Goal: Task Accomplishment & Management: Manage account settings

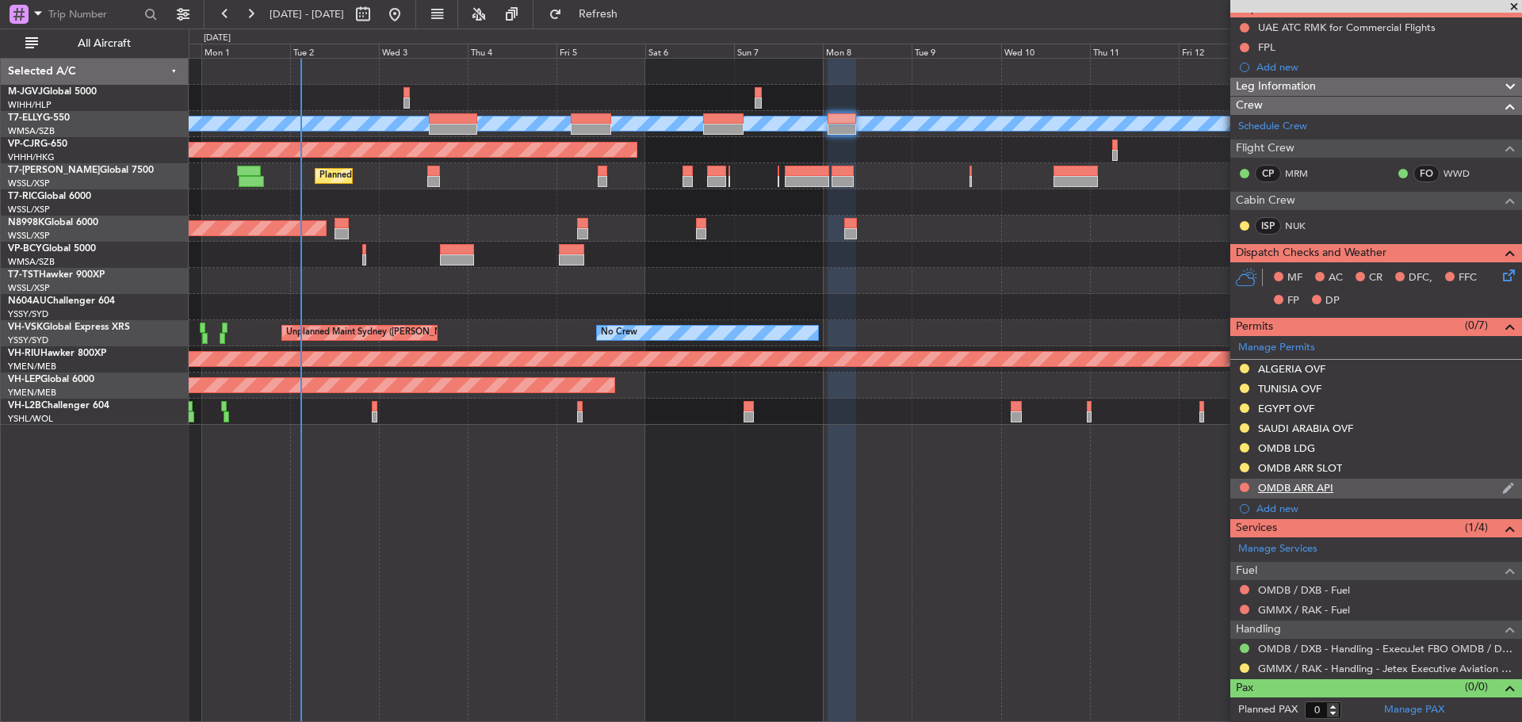
scroll to position [157, 0]
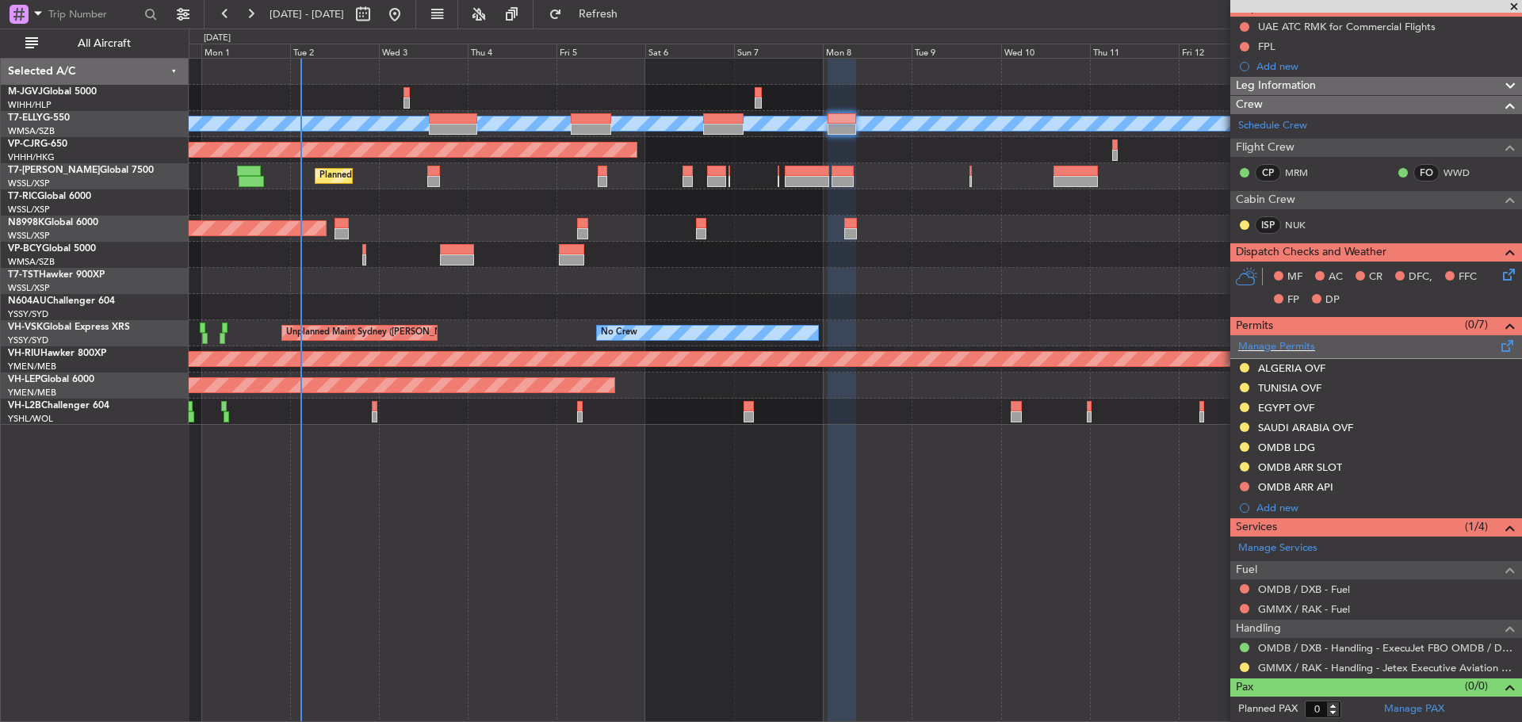
click at [1498, 347] on span at bounding box center [1507, 343] width 19 height 12
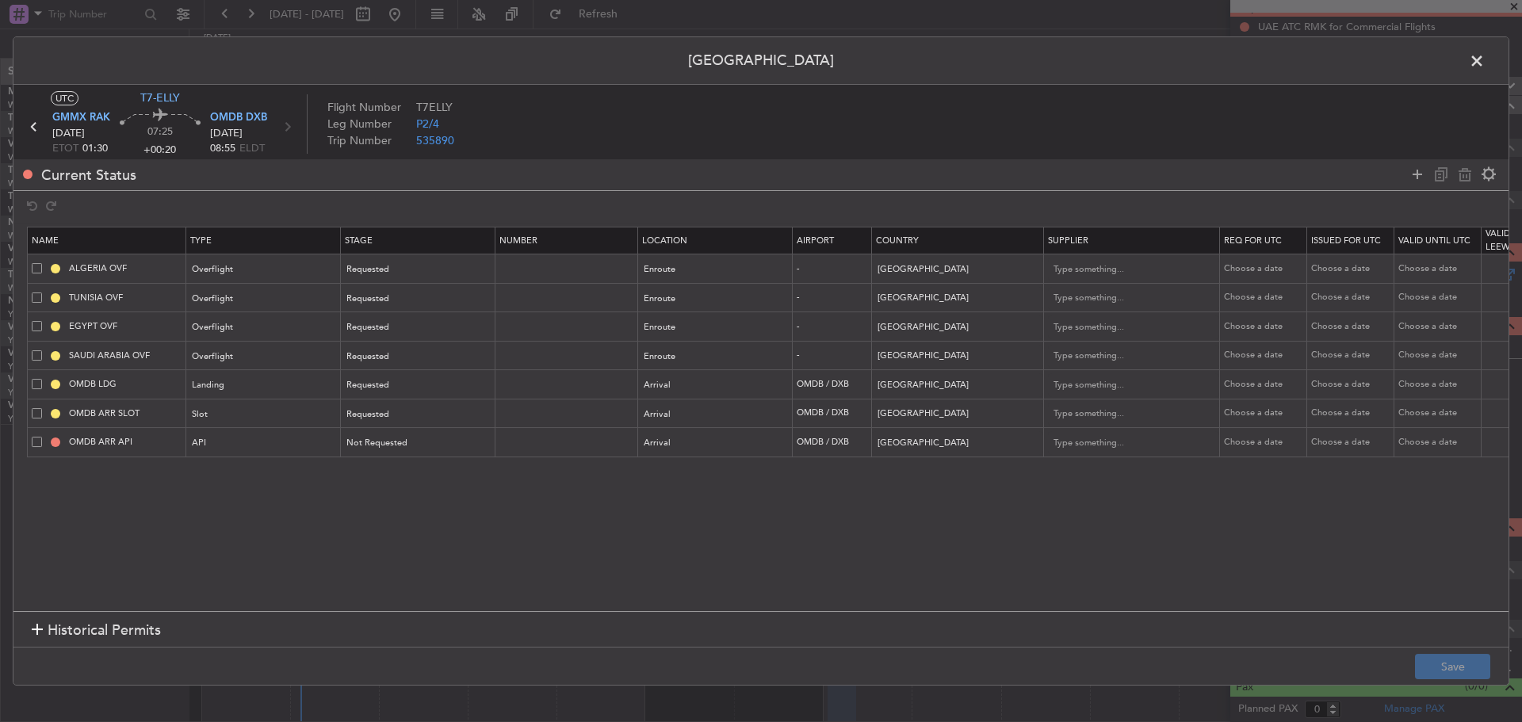
click at [1485, 62] on span at bounding box center [1485, 65] width 0 height 32
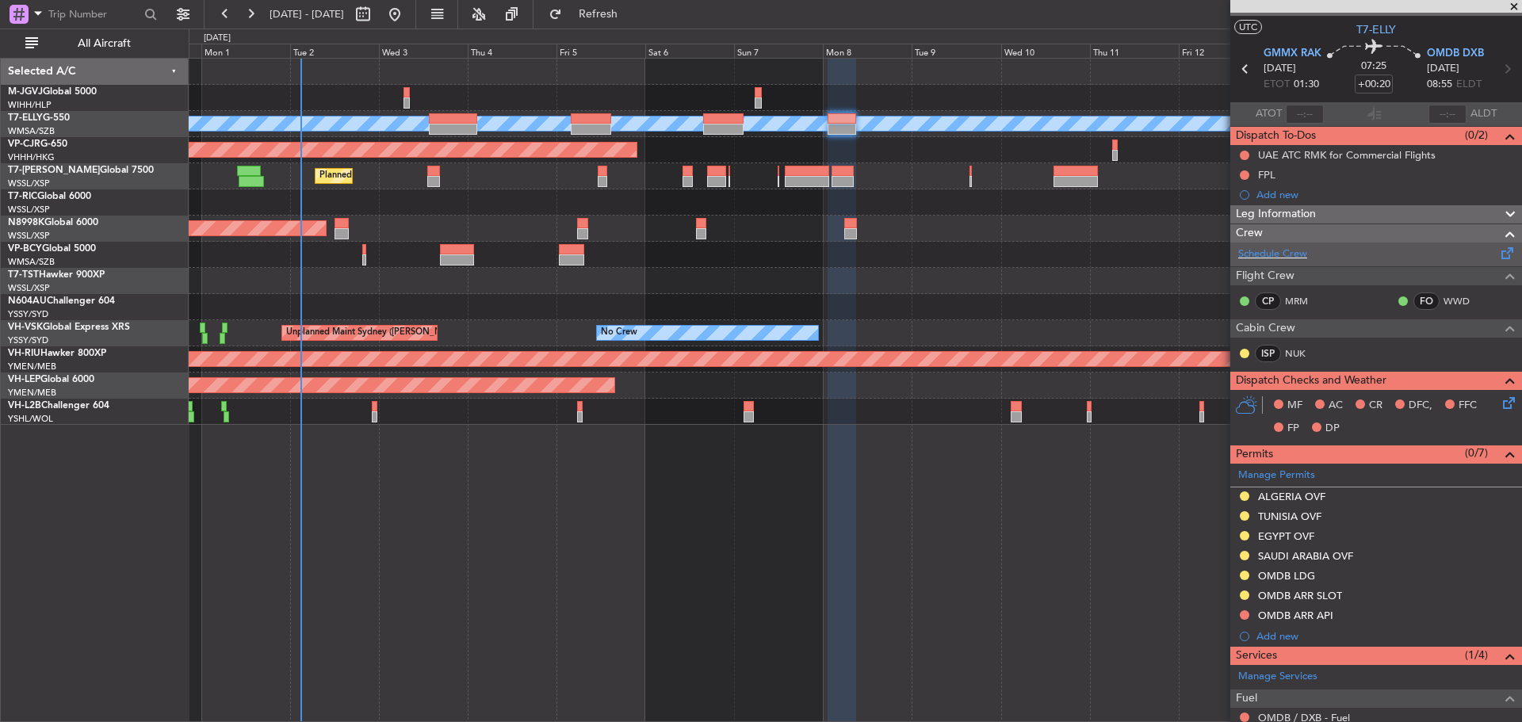
scroll to position [0, 0]
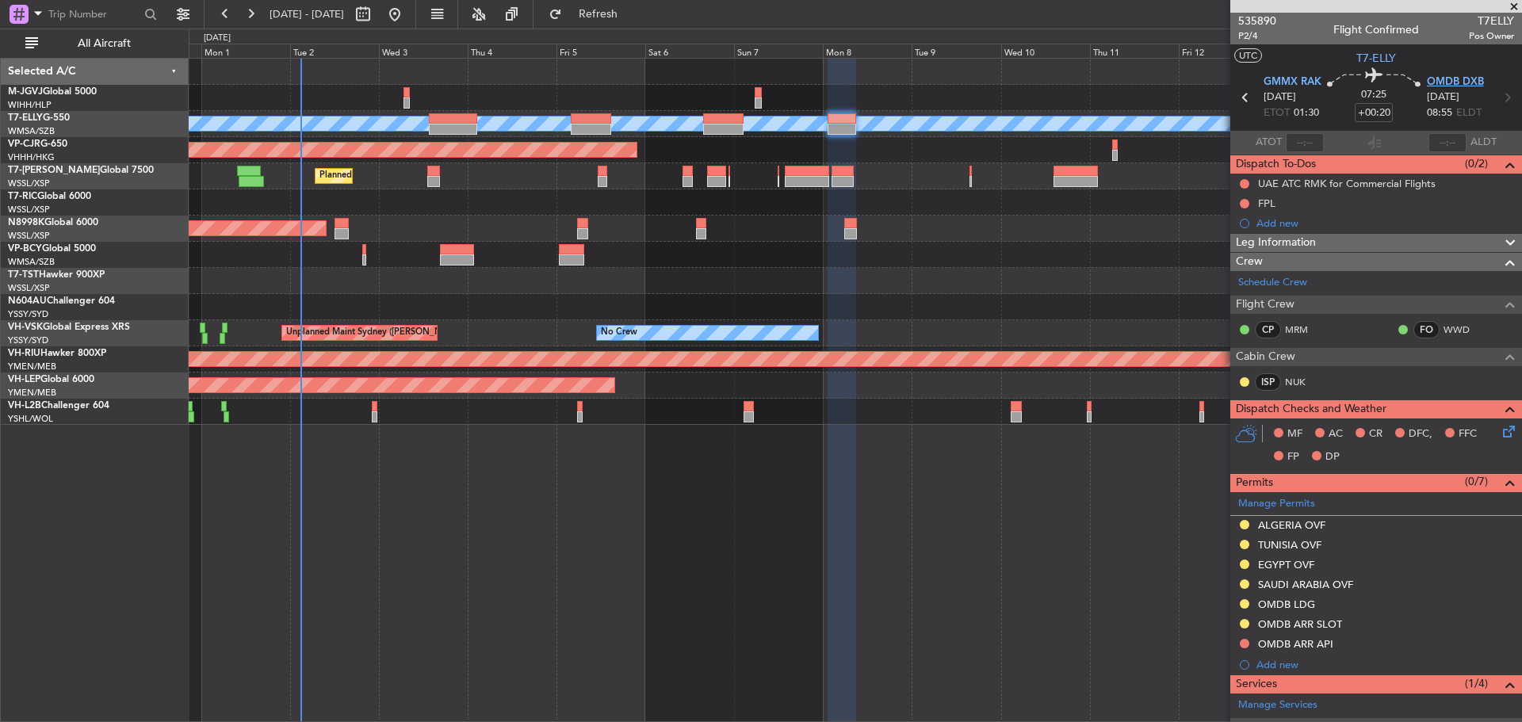
click at [1429, 78] on span "OMDB DXB" at bounding box center [1455, 83] width 57 height 16
click at [1502, 625] on img at bounding box center [1508, 625] width 12 height 14
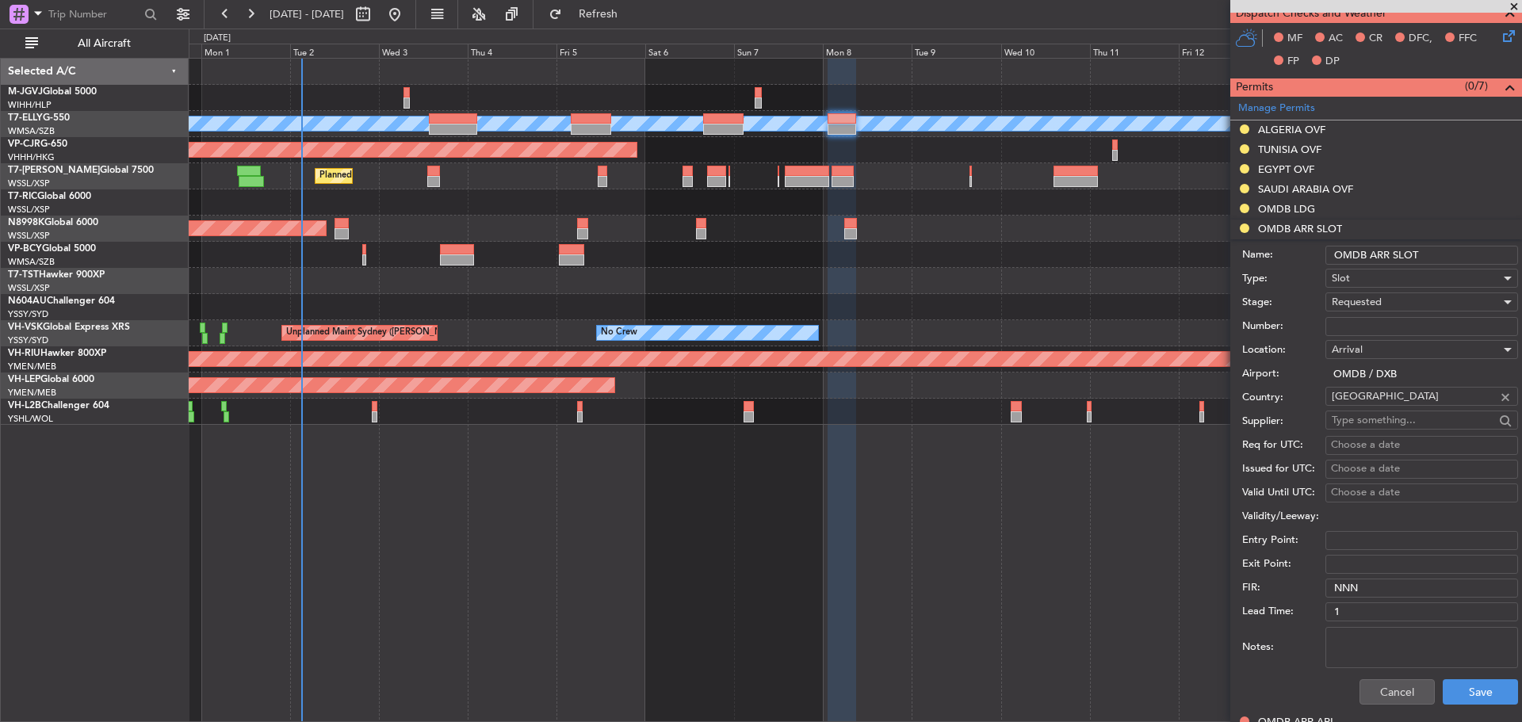
scroll to position [396, 0]
click at [1369, 300] on span "Requested" at bounding box center [1357, 301] width 50 height 14
click at [1364, 421] on span "Received OK" at bounding box center [1416, 422] width 166 height 24
click at [1387, 444] on div "Choose a date" at bounding box center [1422, 445] width 182 height 16
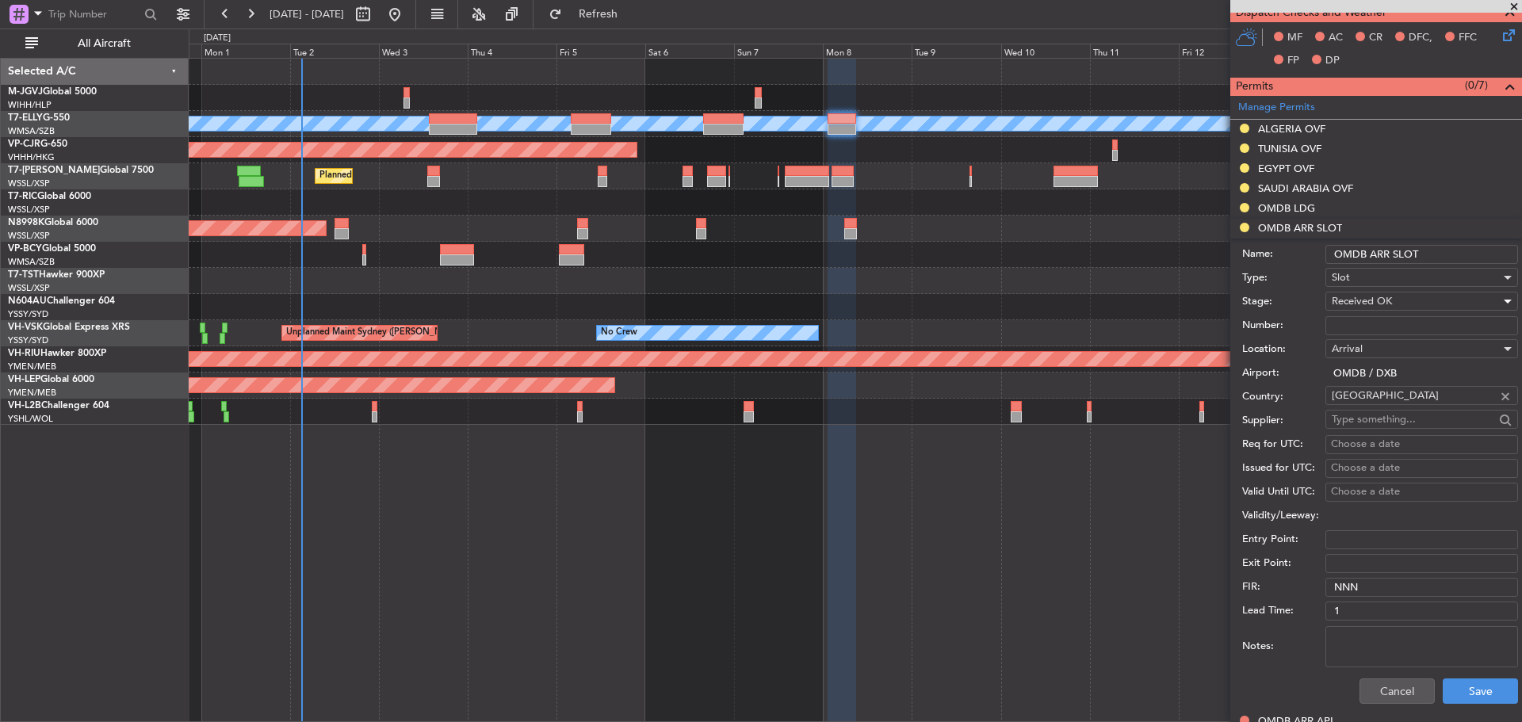
select select "9"
select select "2025"
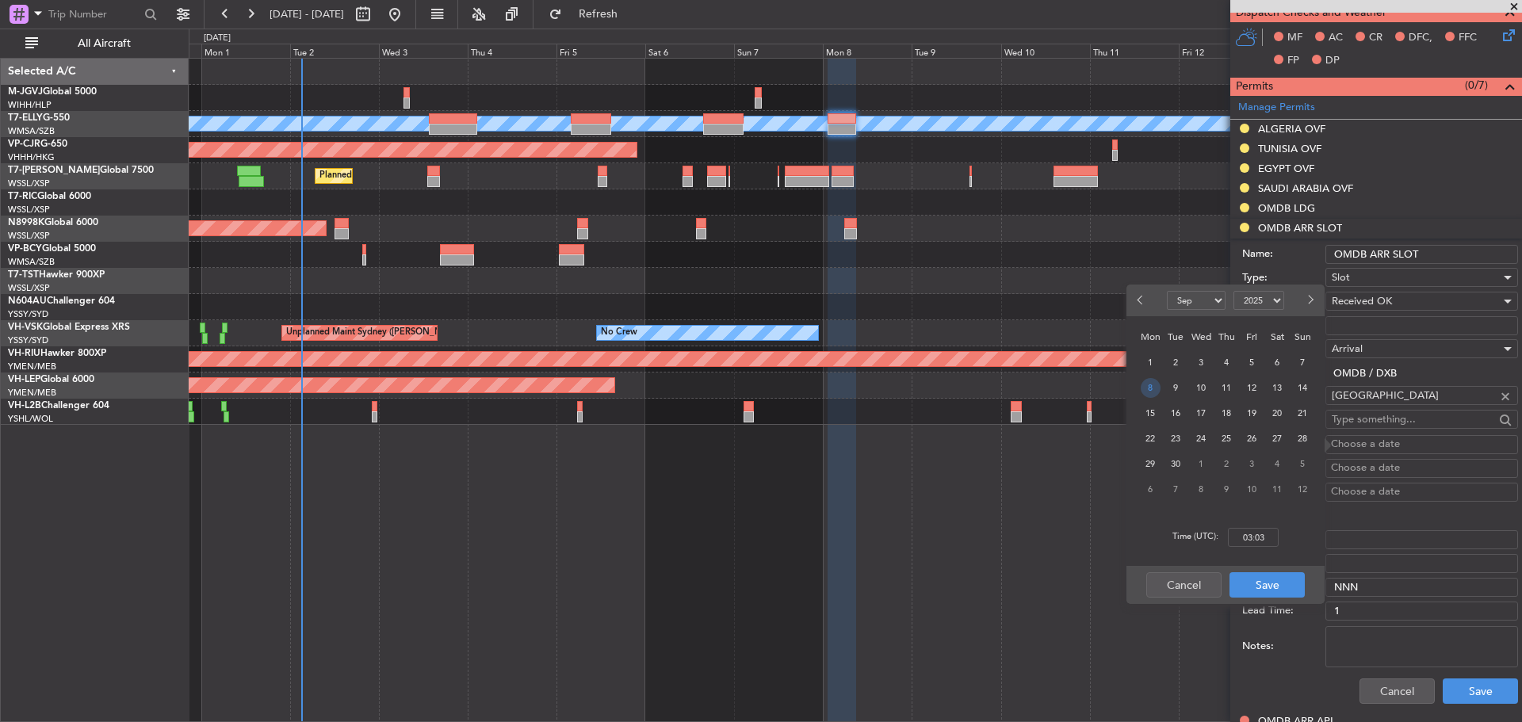
click at [1150, 389] on span "8" at bounding box center [1151, 388] width 20 height 20
click at [1267, 535] on input "00:00" at bounding box center [1253, 537] width 51 height 19
type input "08:55"
click at [1272, 587] on button "Save" at bounding box center [1267, 584] width 75 height 25
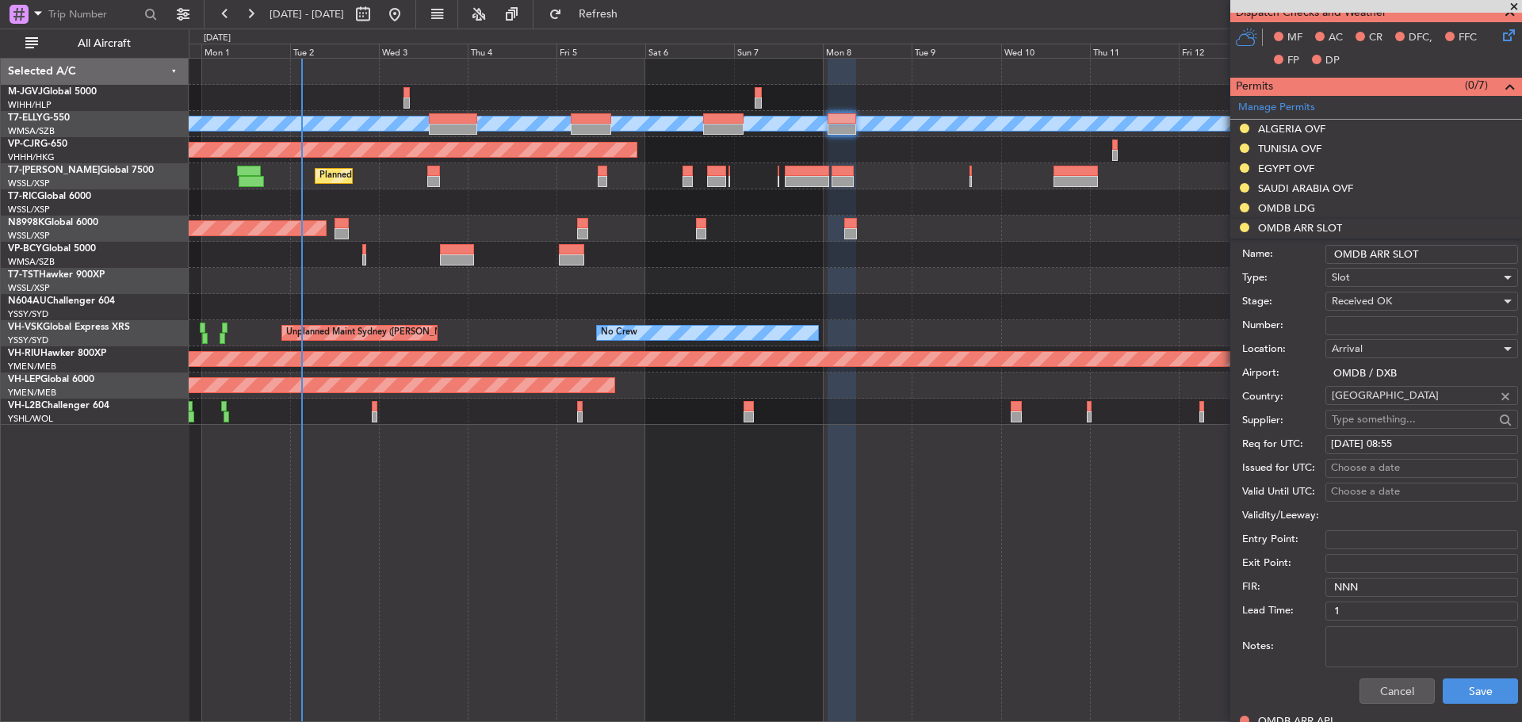
click at [1347, 469] on div "Choose a date" at bounding box center [1422, 469] width 182 height 16
select select "9"
select select "2025"
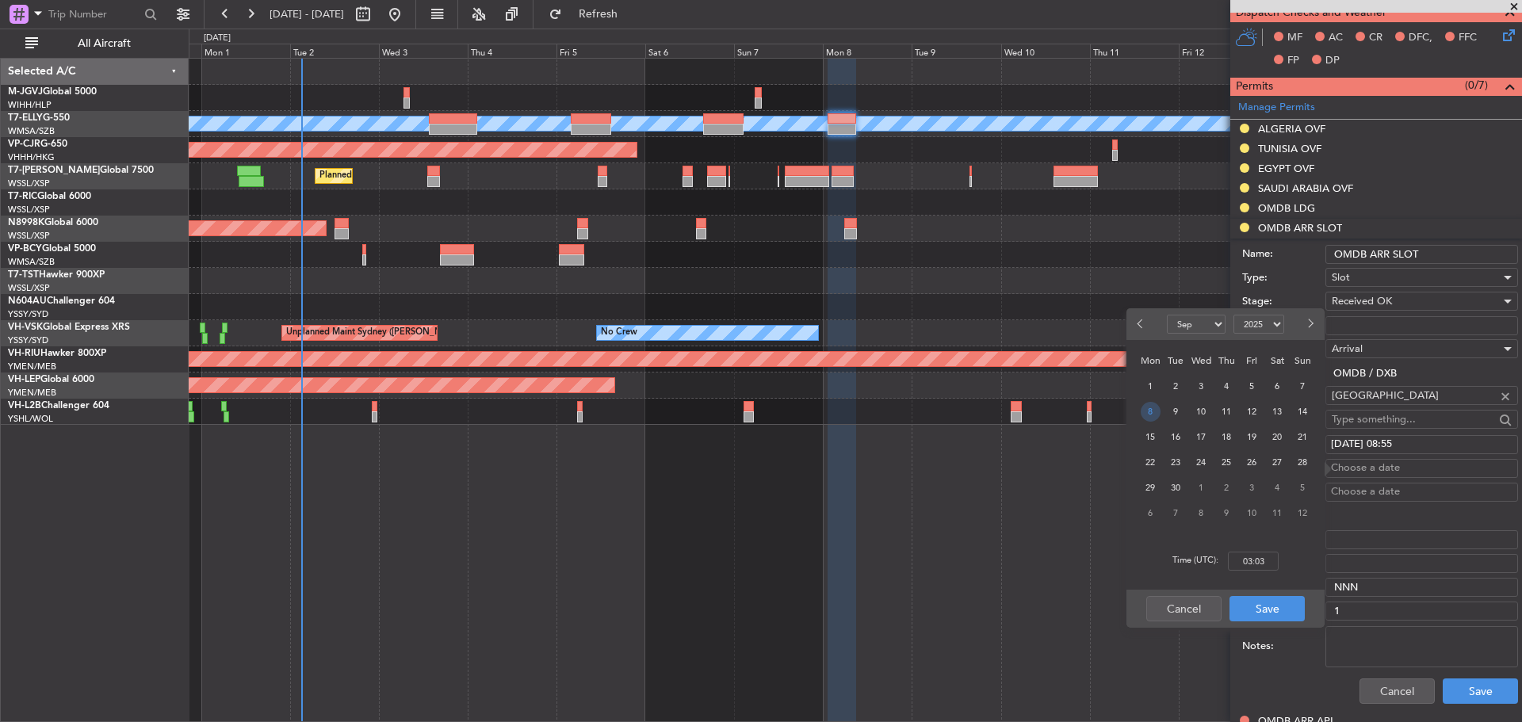
click at [1148, 411] on span "8" at bounding box center [1151, 412] width 20 height 20
click at [1257, 563] on input "00:00" at bounding box center [1253, 561] width 51 height 19
type input "09:20"
click at [1275, 618] on button "Save" at bounding box center [1267, 608] width 75 height 25
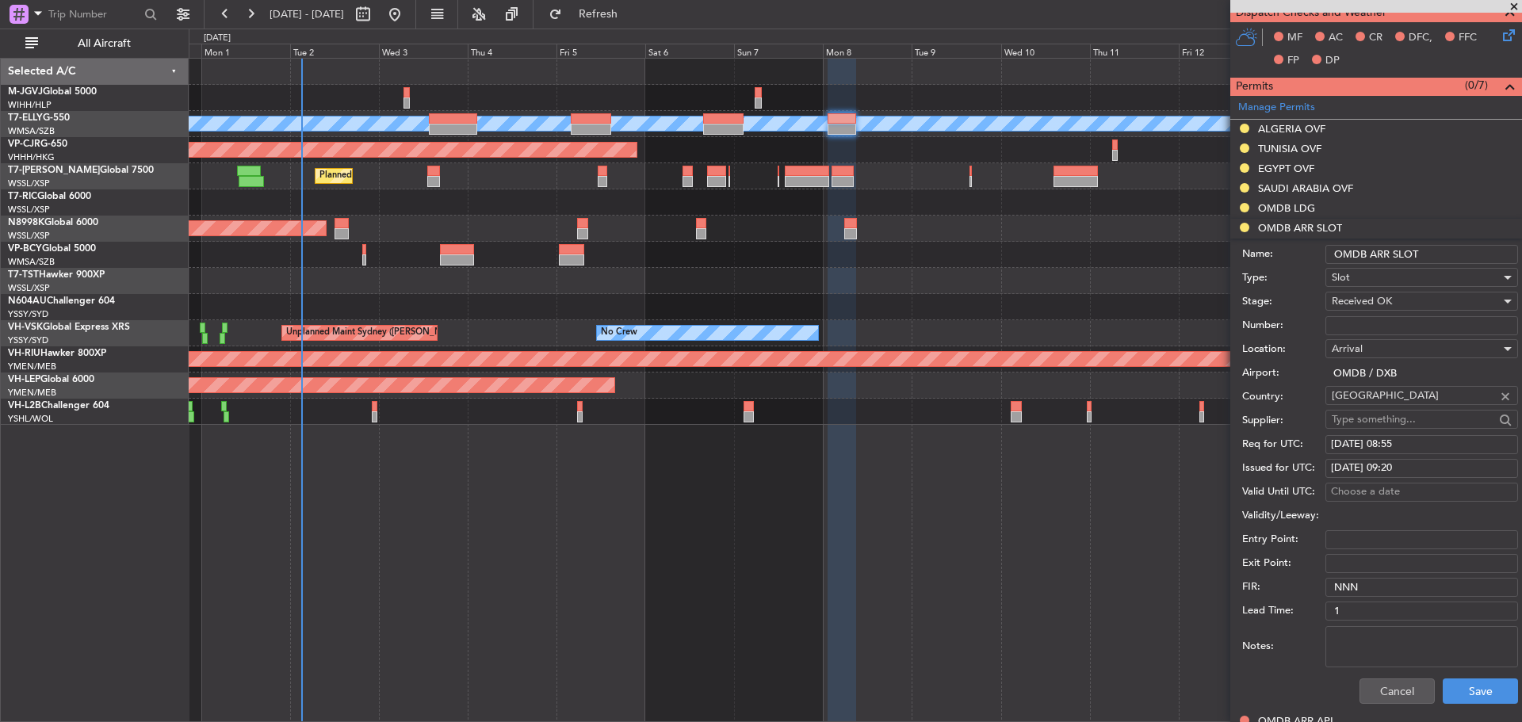
click at [1353, 654] on textarea "Notes:" at bounding box center [1422, 646] width 193 height 41
paste textarea "KEJF140 08SEP08SEP 1000000 014GJ5 RAK0920 D / RE.T7ELLY/"
type textarea "KEJF140 08SEP08SEP 1000000 014GJ5 RAK0920 D / RE.T7ELLY/"
click at [1471, 688] on button "Save" at bounding box center [1480, 691] width 75 height 25
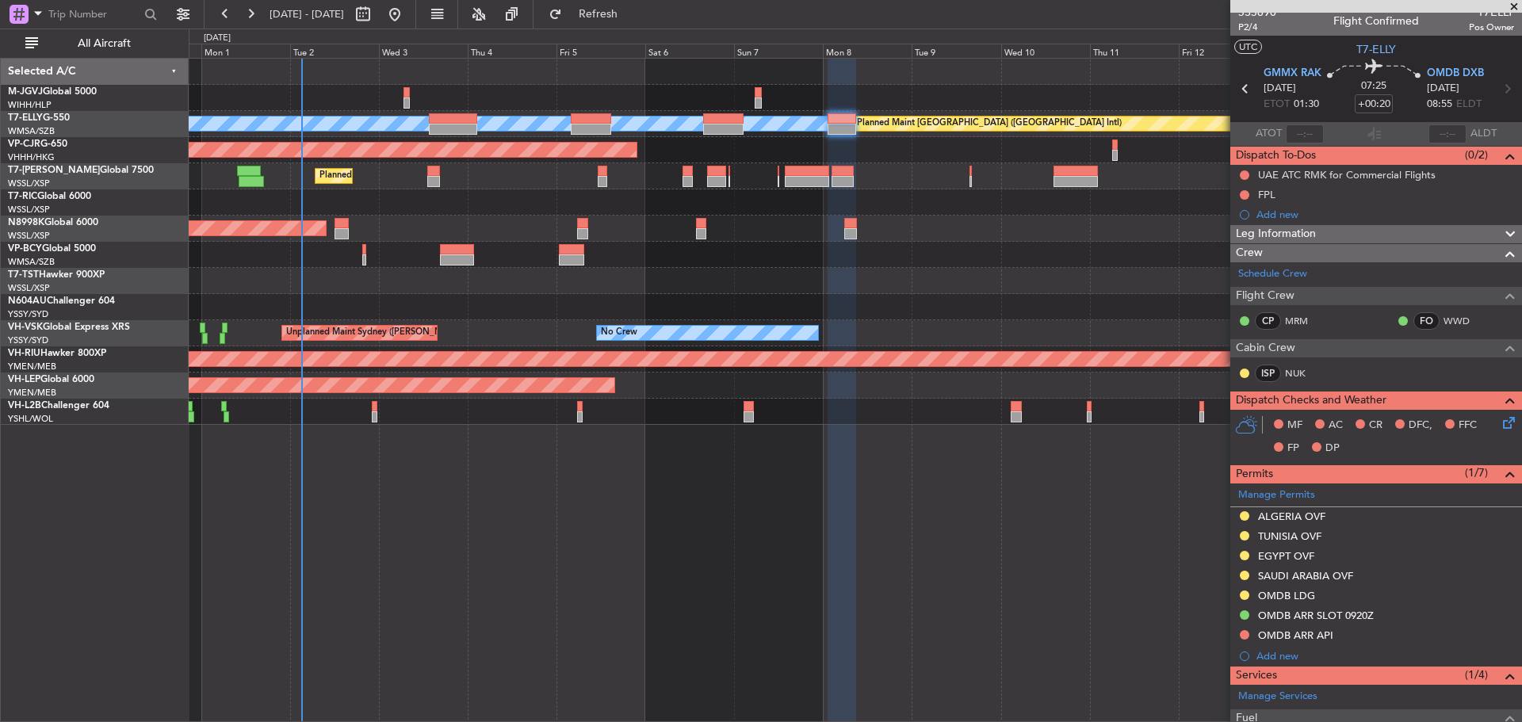
scroll to position [0, 0]
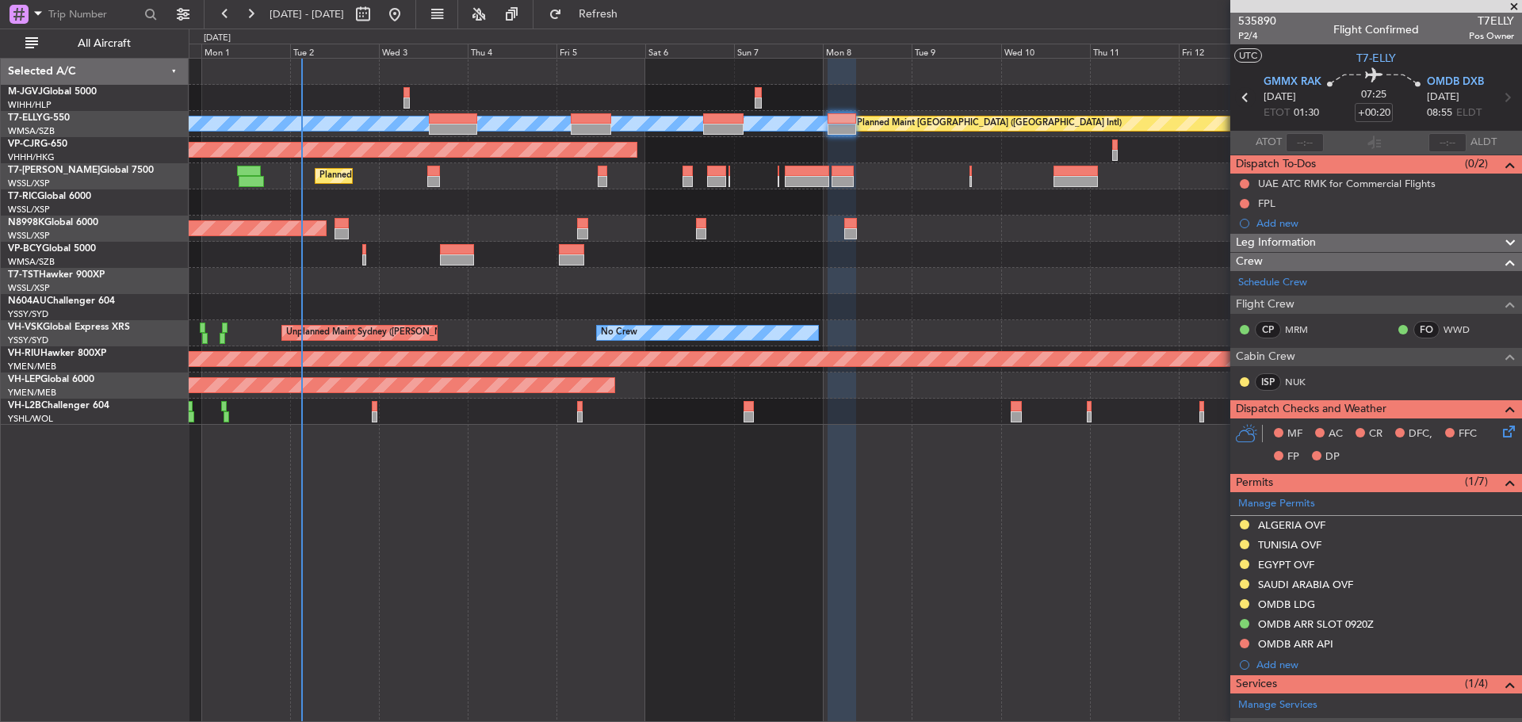
click at [1246, 98] on icon at bounding box center [1245, 97] width 21 height 21
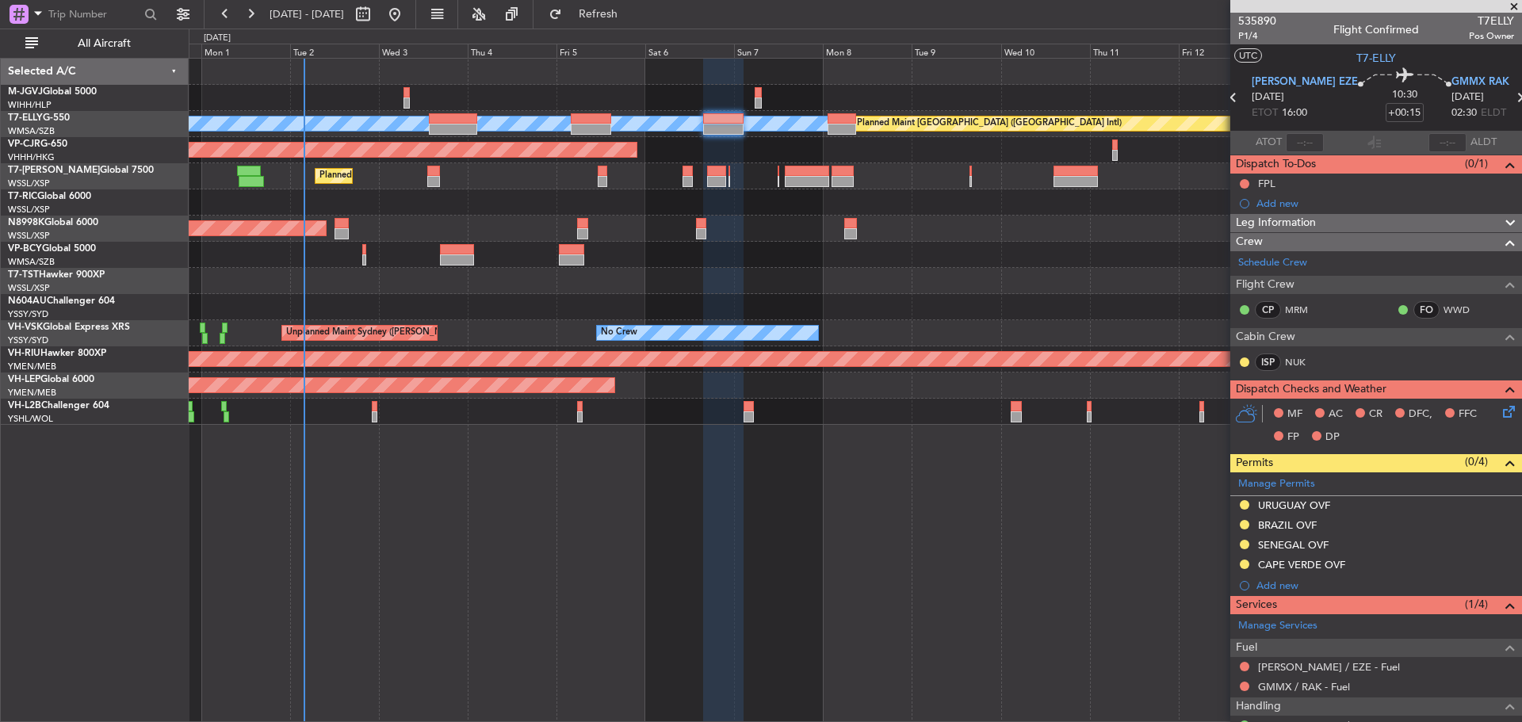
click at [800, 252] on div "Planned Maint [GEOGRAPHIC_DATA] ([GEOGRAPHIC_DATA] Intl)" at bounding box center [855, 255] width 1333 height 26
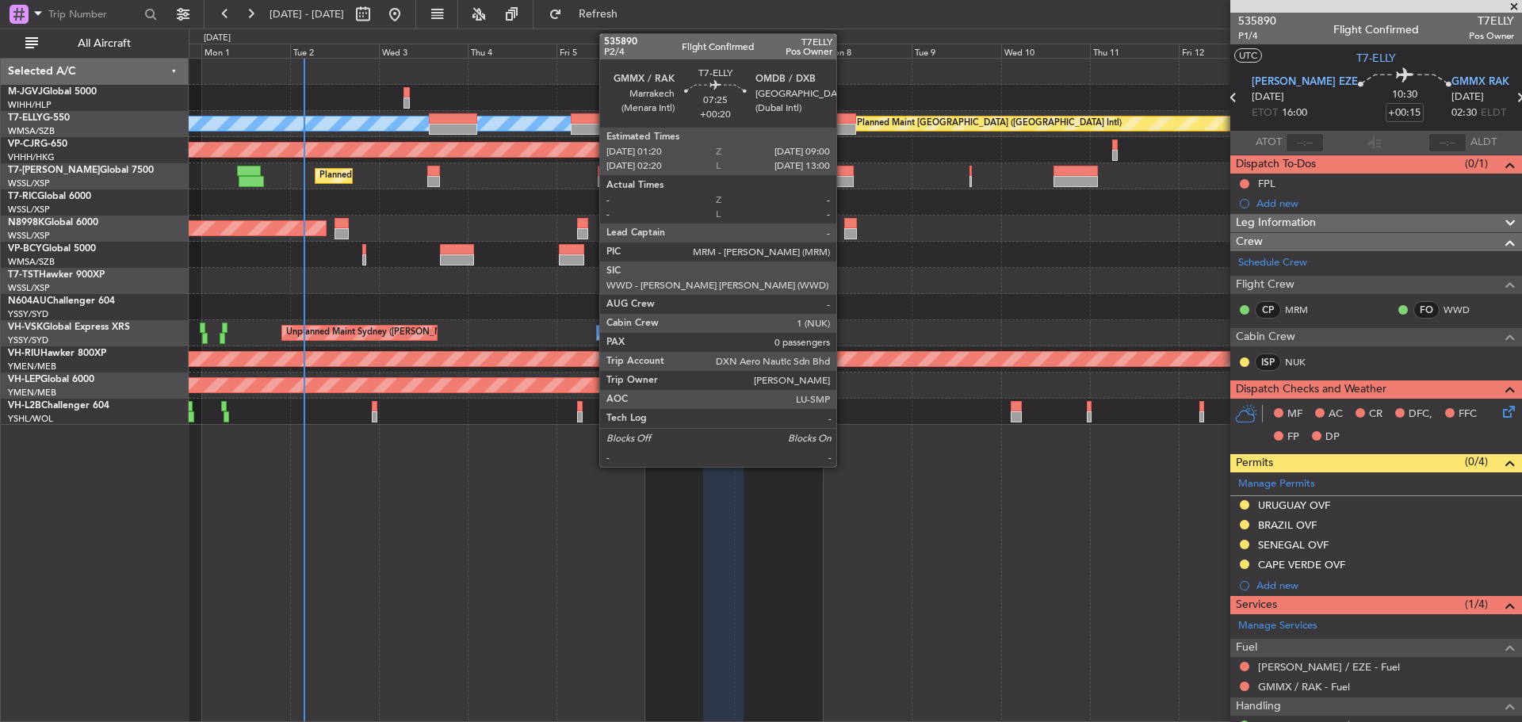
click at [844, 124] on div at bounding box center [842, 129] width 29 height 11
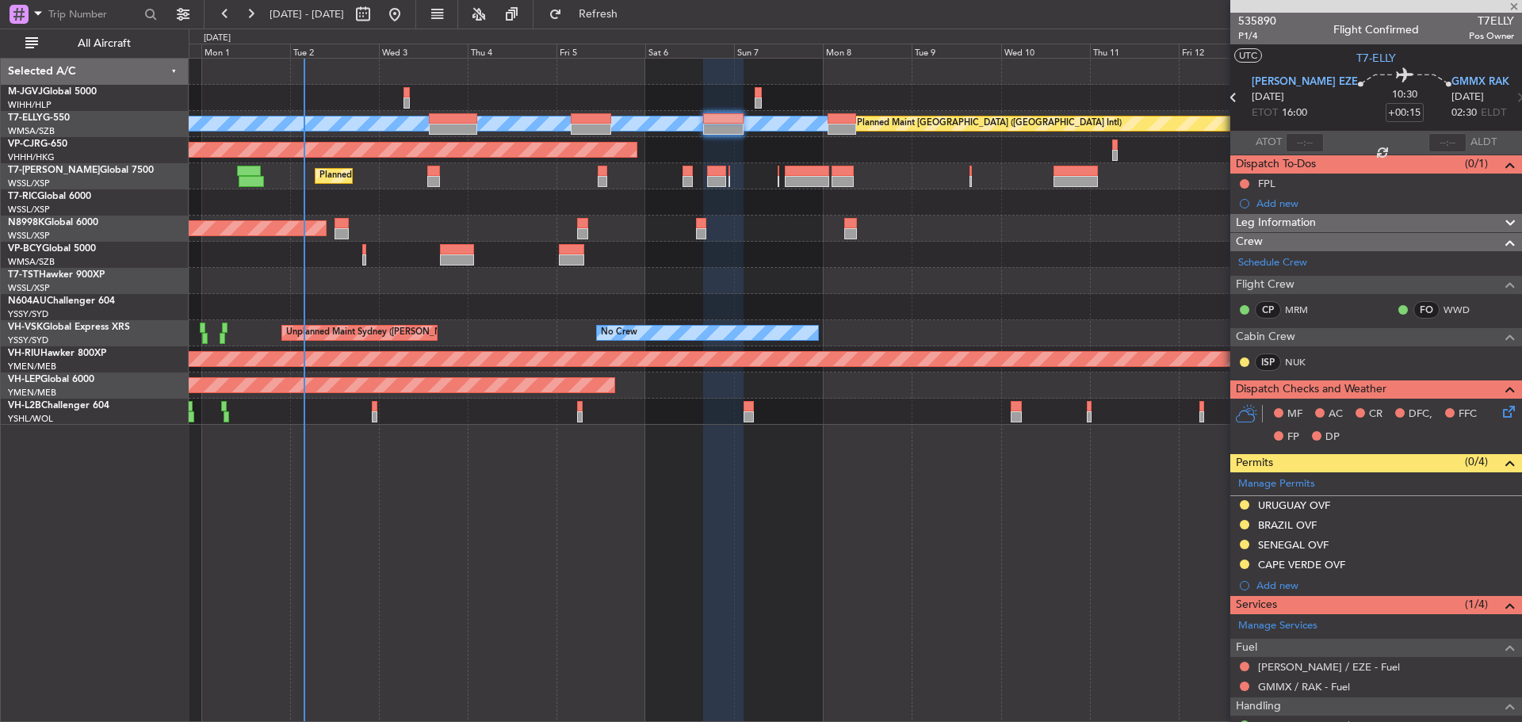
type input "+00:20"
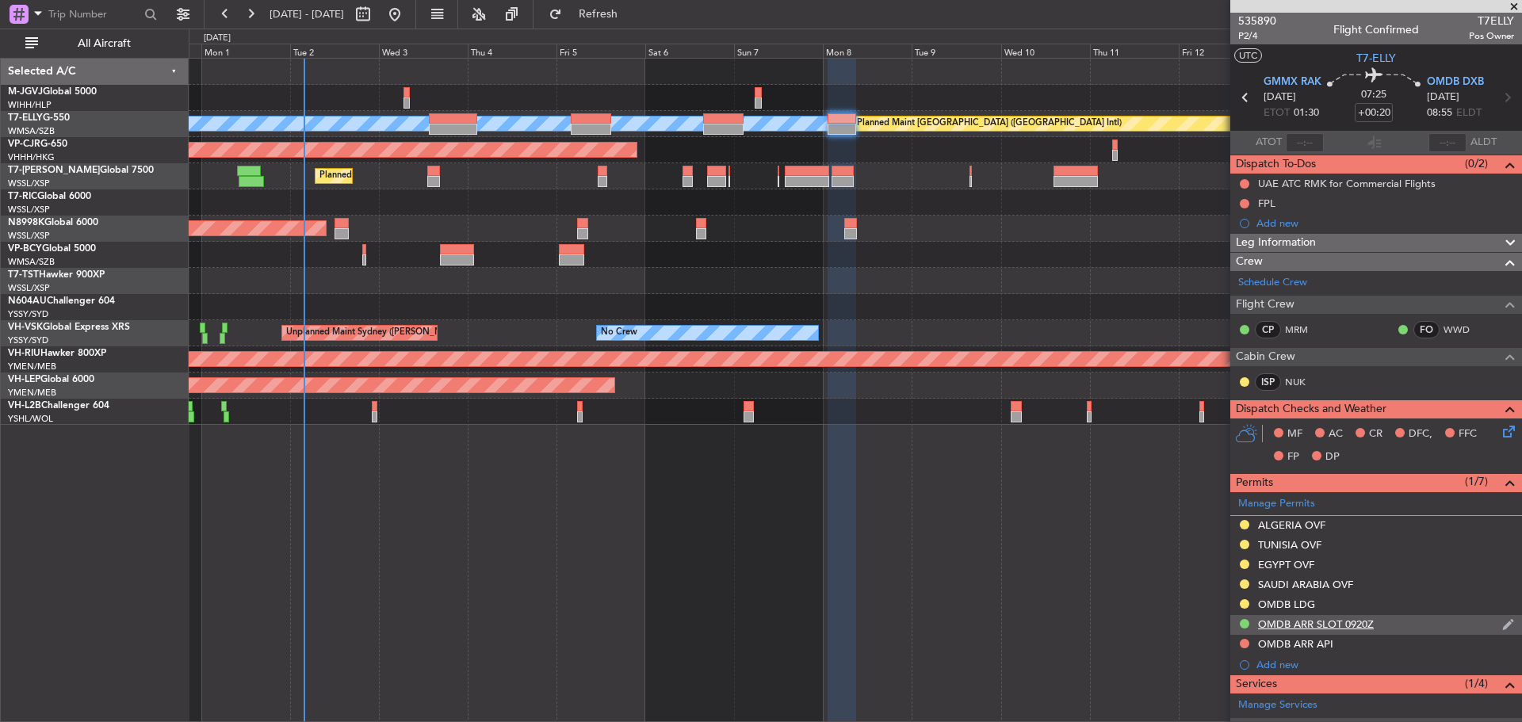
click at [1502, 622] on img at bounding box center [1508, 625] width 12 height 14
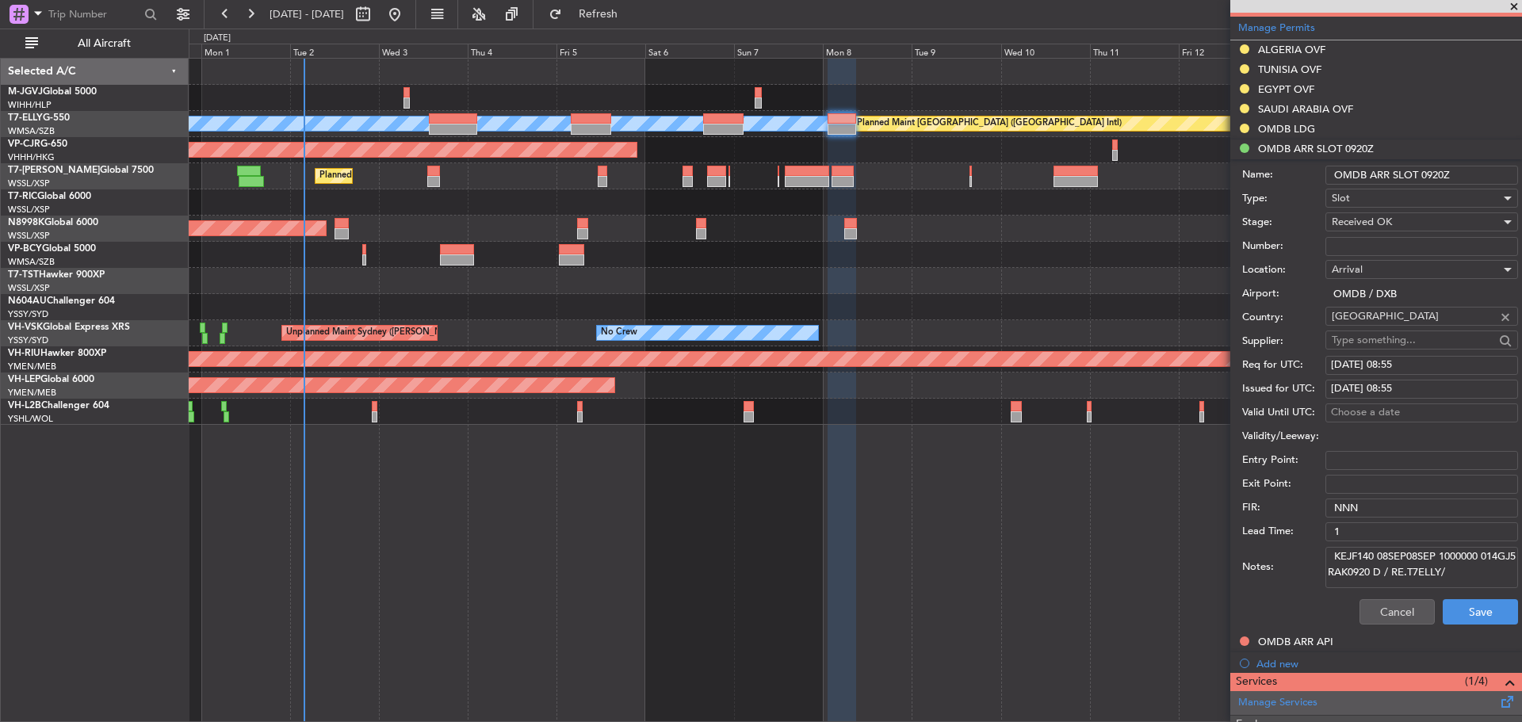
scroll to position [630, 0]
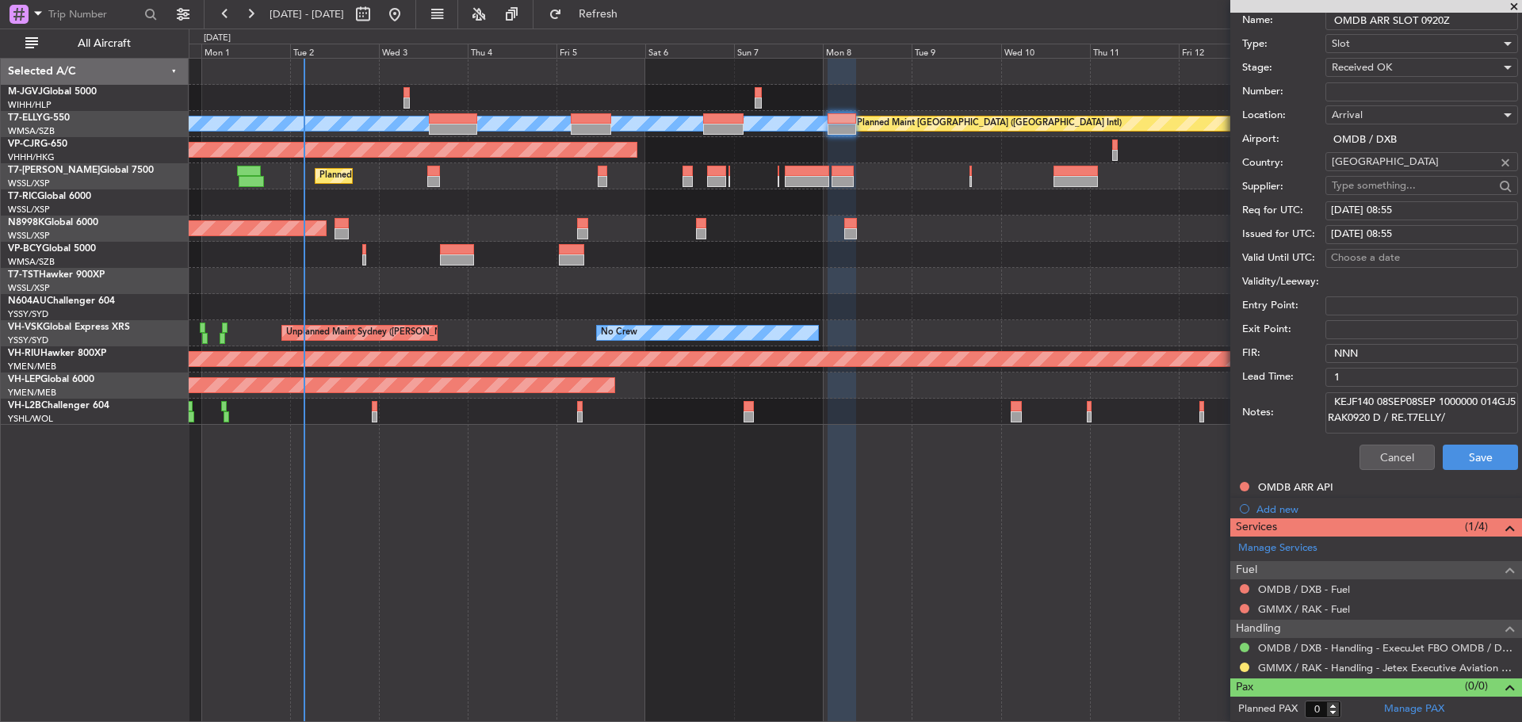
click at [1490, 415] on textarea "KEJF140 08SEP08SEP 1000000 014GJ5 RAK0920 D / RE.T7ELLY/" at bounding box center [1422, 412] width 193 height 41
click at [1395, 235] on div "[DATE] 08:55" at bounding box center [1422, 235] width 182 height 16
select select "9"
select select "2025"
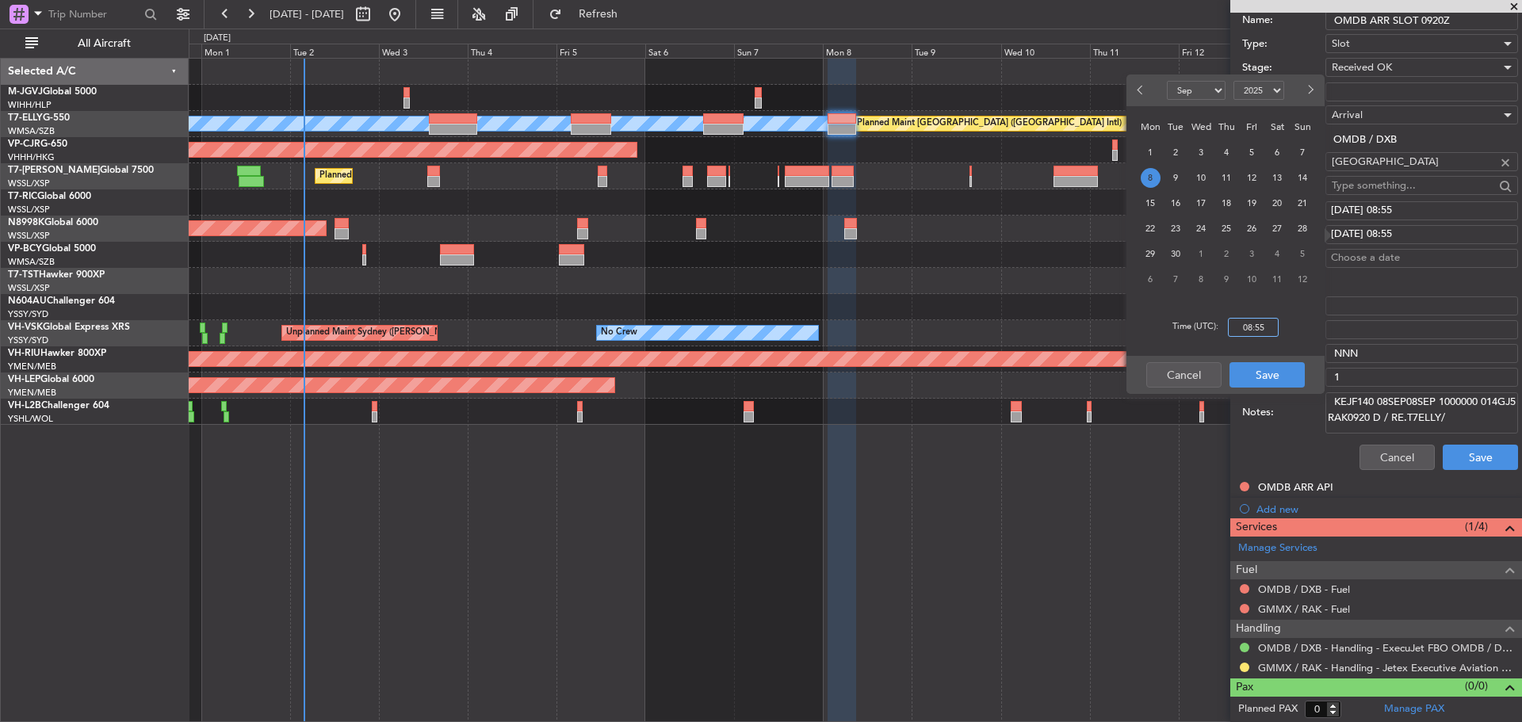
click at [1242, 321] on input "08:55" at bounding box center [1253, 327] width 51 height 19
type input "09:20"
click at [1257, 376] on button "Save" at bounding box center [1267, 374] width 75 height 25
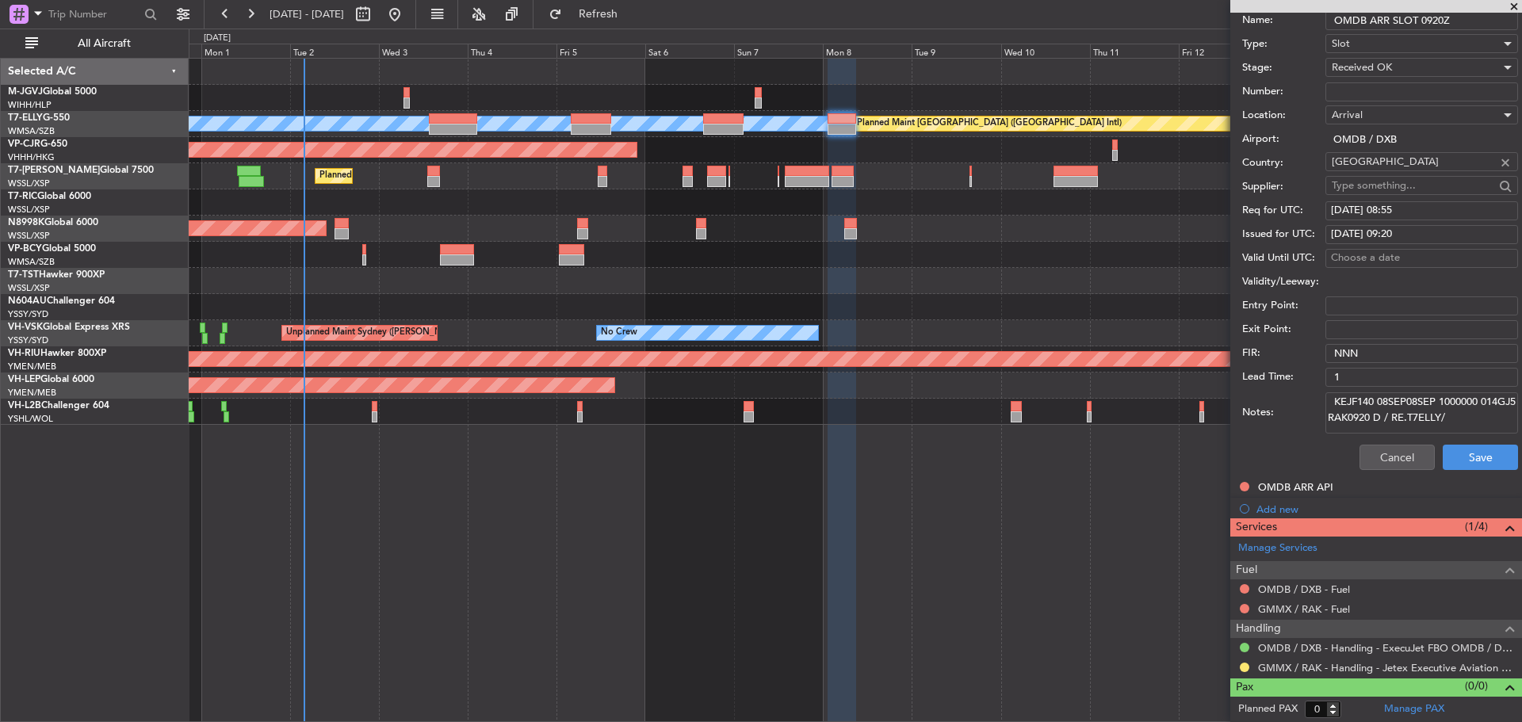
click at [1334, 404] on textarea "KEJF140 08SEP08SEP 1000000 014GJ5 RAK0920 D / RE.T7ELLY/" at bounding box center [1422, 412] width 193 height 41
type textarea "Tolerance: +/-15mins KEJF140 08SEP08SEP 1000000 014GJ5 RAK0920 D / RE.T7ELLY/"
click at [1467, 461] on button "Save" at bounding box center [1480, 457] width 75 height 25
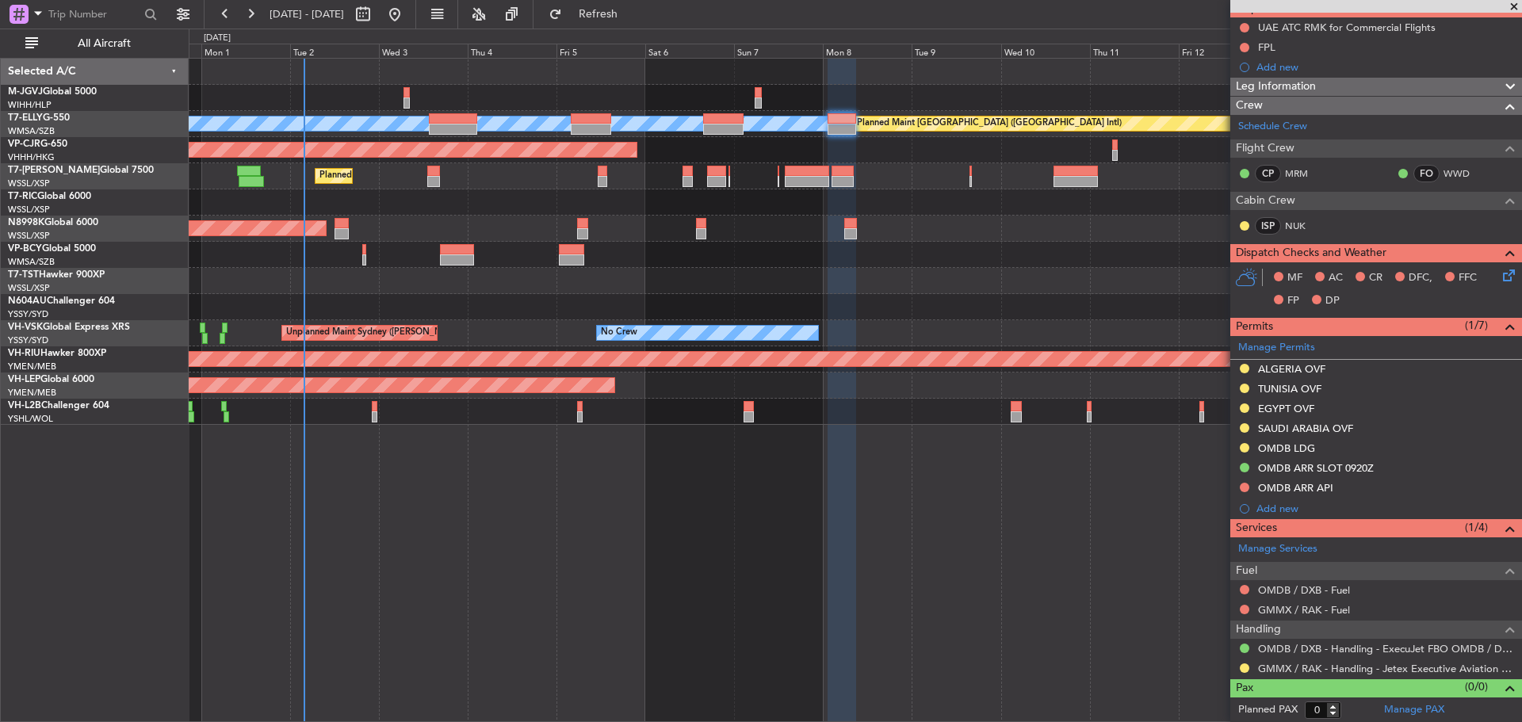
scroll to position [157, 0]
